Goal: Book appointment/travel/reservation

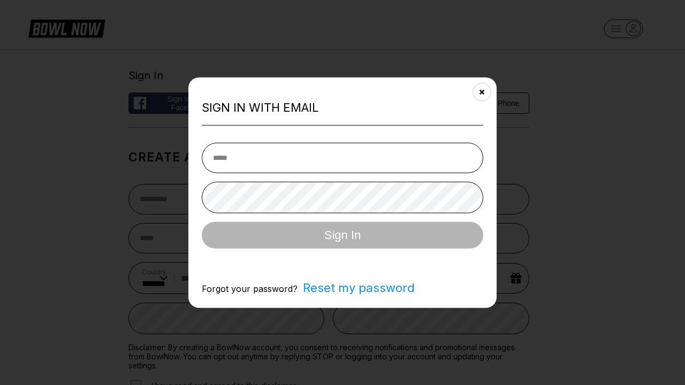
select select "**"
type input "**********"
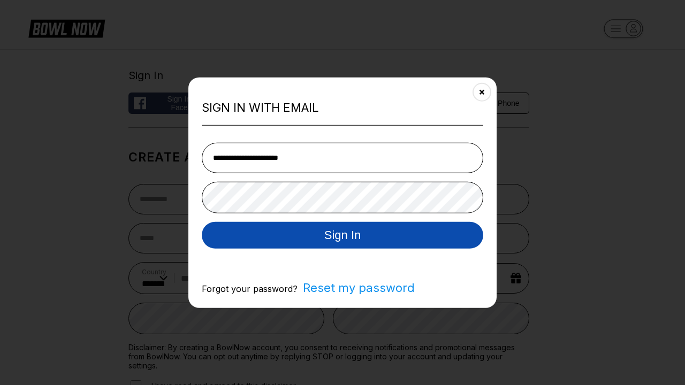
click at [342, 236] on button "Sign In" at bounding box center [342, 234] width 281 height 27
